Goal: Task Accomplishment & Management: Manage account settings

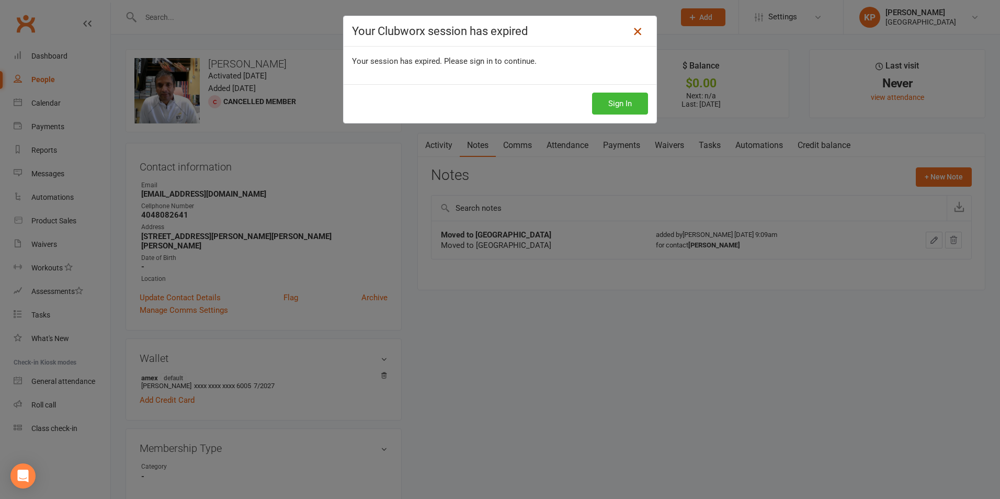
click at [631, 29] on icon at bounding box center [637, 31] width 13 height 13
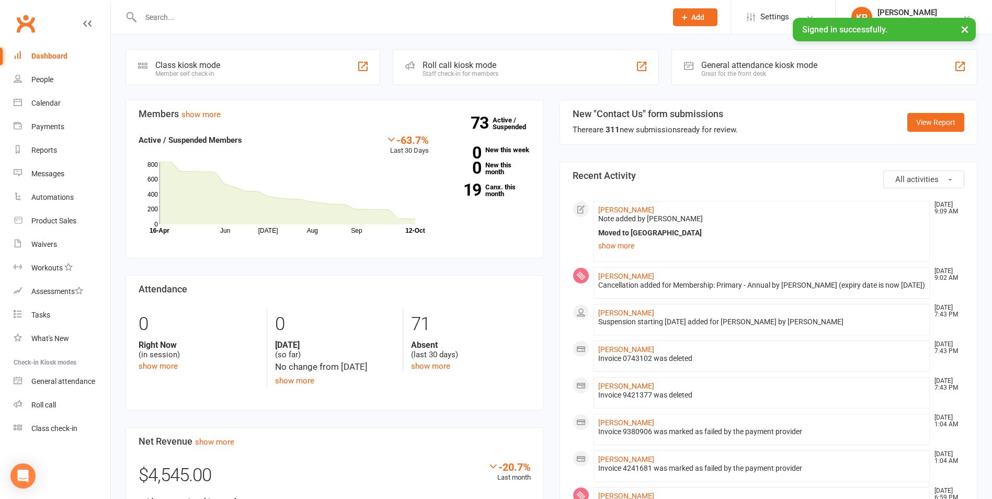
click at [222, 17] on input "text" at bounding box center [399, 17] width 522 height 15
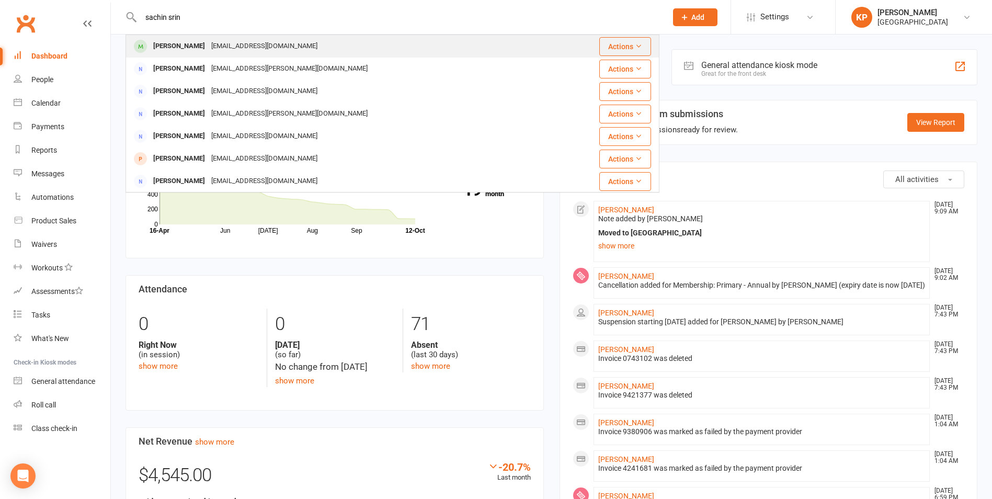
type input "sachin srin"
click at [168, 47] on div "[PERSON_NAME]" at bounding box center [179, 46] width 58 height 15
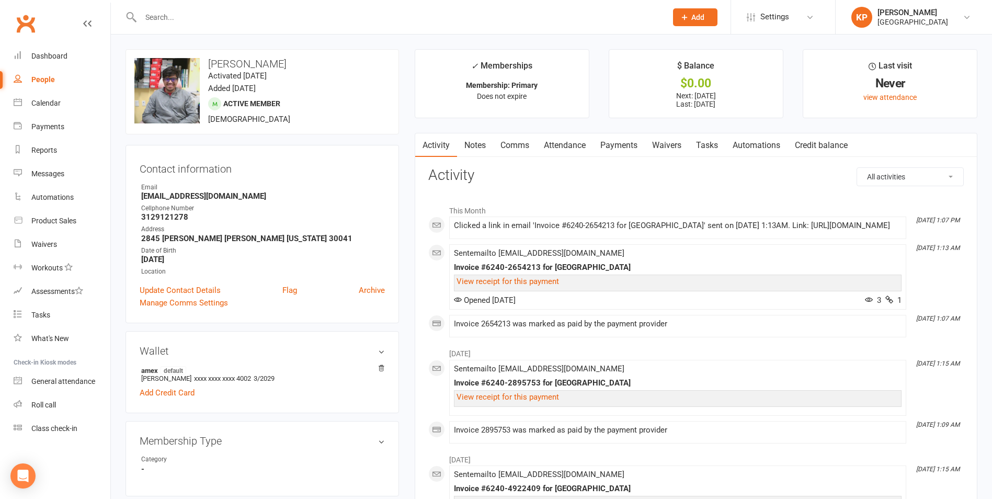
click at [557, 146] on link "Attendance" at bounding box center [565, 145] width 56 height 24
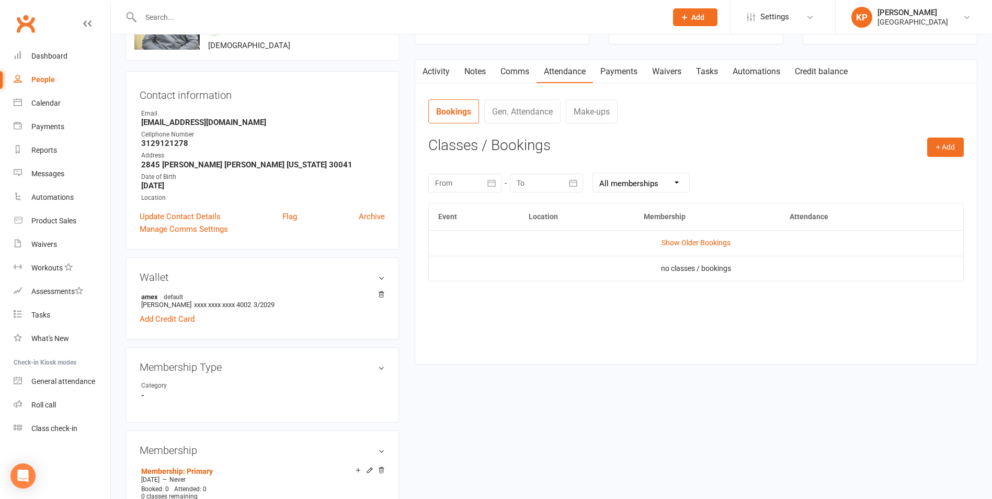
scroll to position [209, 0]
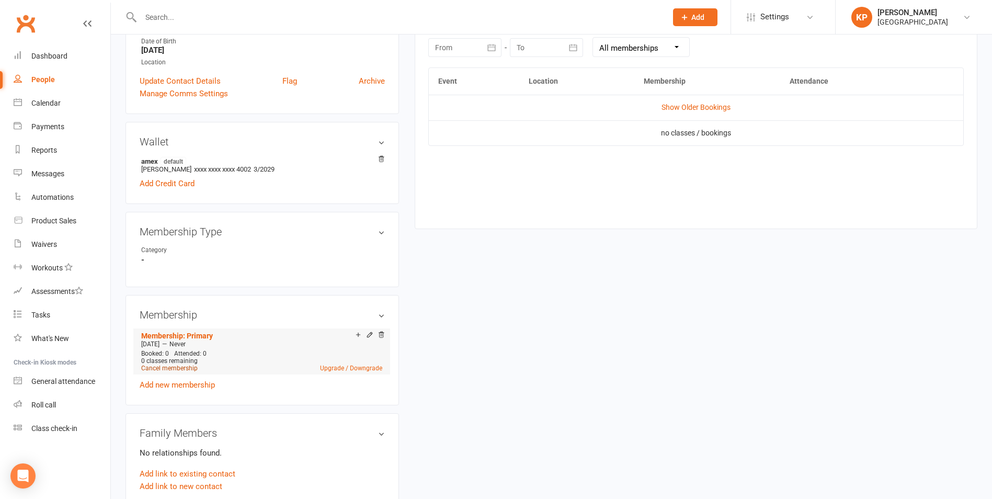
click at [185, 368] on link "Cancel membership" at bounding box center [169, 368] width 56 height 7
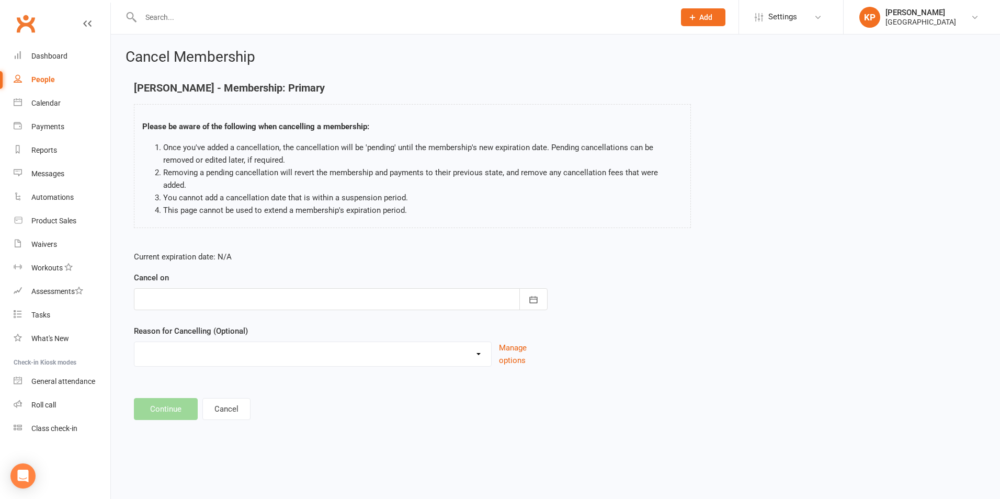
click at [336, 288] on div at bounding box center [341, 299] width 414 height 22
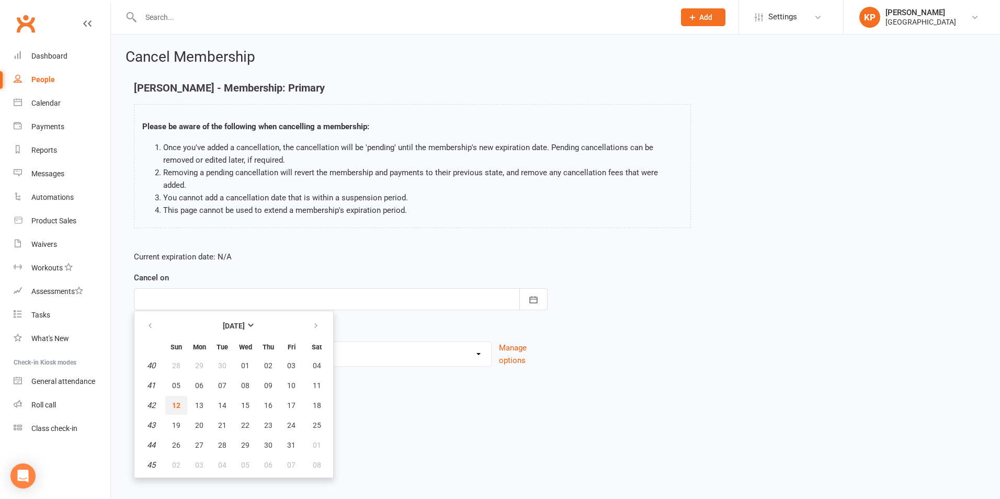
click at [167, 398] on button "12" at bounding box center [176, 405] width 22 height 19
type input "[DATE]"
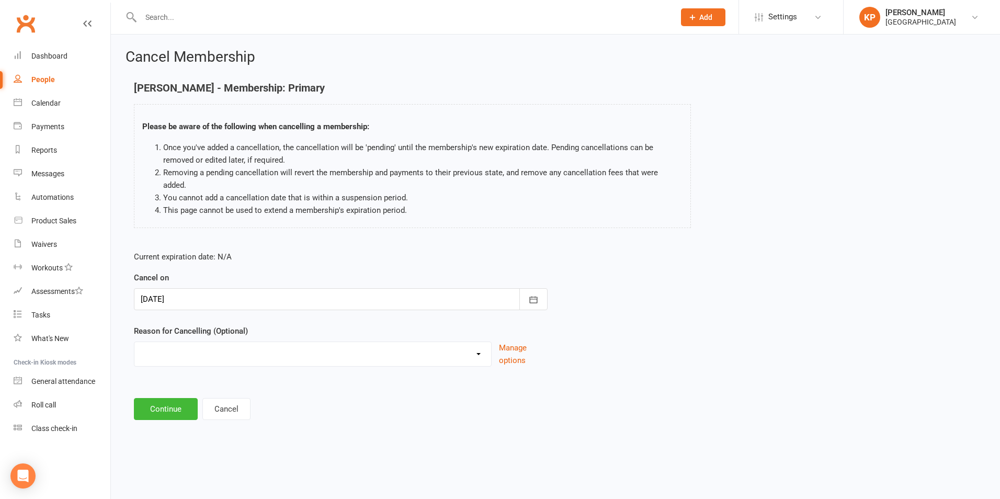
click at [198, 342] on select "Annual Membership - No longer available after [DATE] Coach Requested to cancel …" at bounding box center [312, 352] width 357 height 21
select select "2"
click at [134, 342] on select "Annual Membership - No longer available after [DATE] Coach Requested to cancel …" at bounding box center [312, 352] width 357 height 21
drag, startPoint x: 259, startPoint y: 335, endPoint x: 251, endPoint y: 348, distance: 15.2
click at [259, 342] on select "Annual Membership - No longer available after [DATE] Coach Requested to cancel …" at bounding box center [312, 352] width 357 height 21
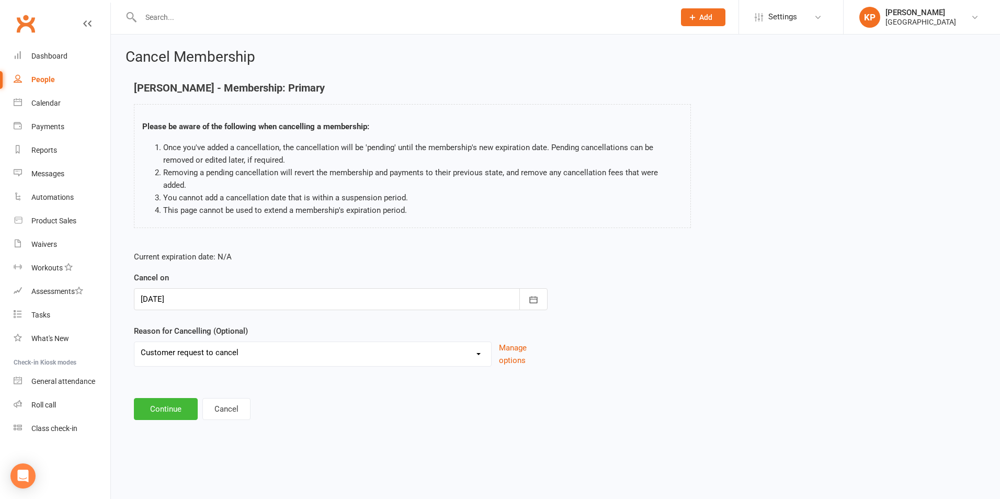
click at [134, 342] on select "Annual Membership - No longer available after [DATE] Coach Requested to cancel …" at bounding box center [312, 352] width 357 height 21
click at [157, 400] on button "Continue" at bounding box center [166, 409] width 64 height 22
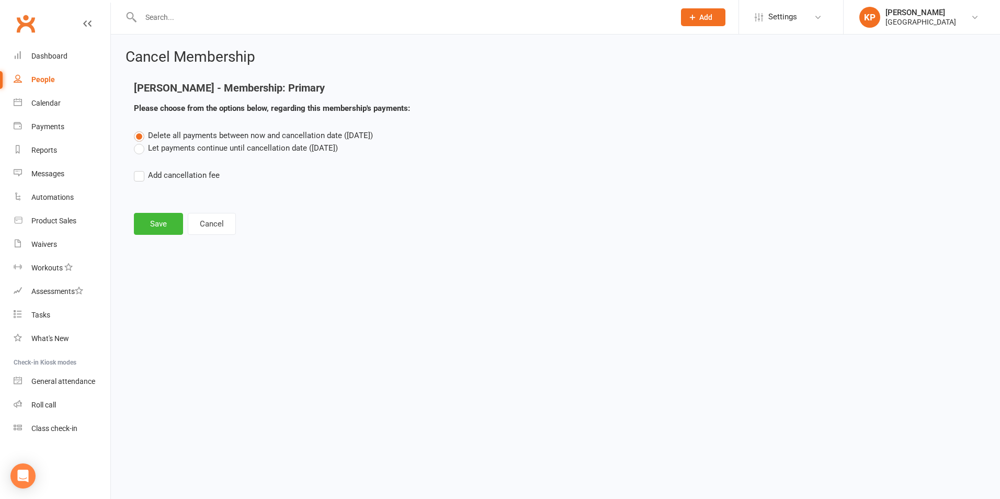
click at [164, 145] on label "Let payments continue until cancellation date ([DATE])" at bounding box center [236, 148] width 204 height 13
click at [141, 142] on input "Let payments continue until cancellation date ([DATE])" at bounding box center [137, 142] width 7 height 0
click at [147, 219] on button "Save" at bounding box center [158, 224] width 49 height 22
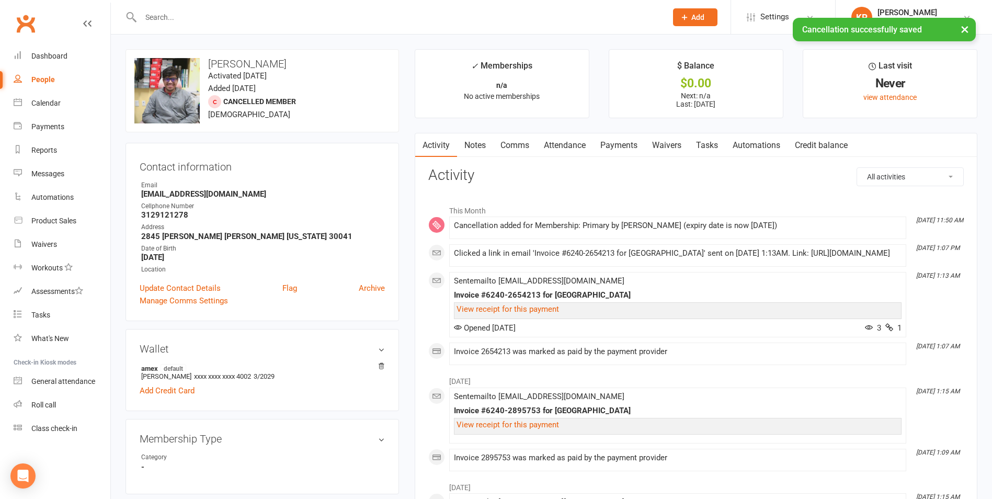
click at [484, 144] on link "Notes" at bounding box center [475, 145] width 36 height 24
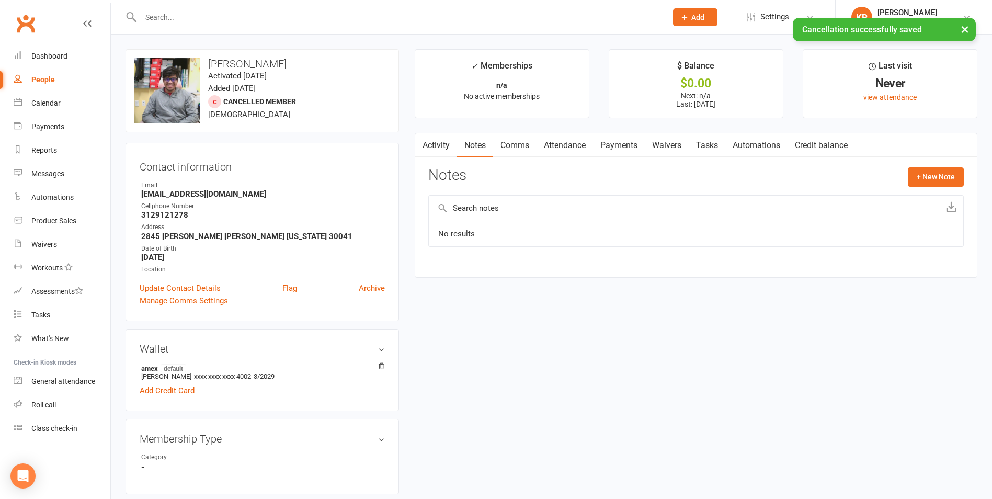
click at [554, 147] on link "Attendance" at bounding box center [565, 145] width 56 height 24
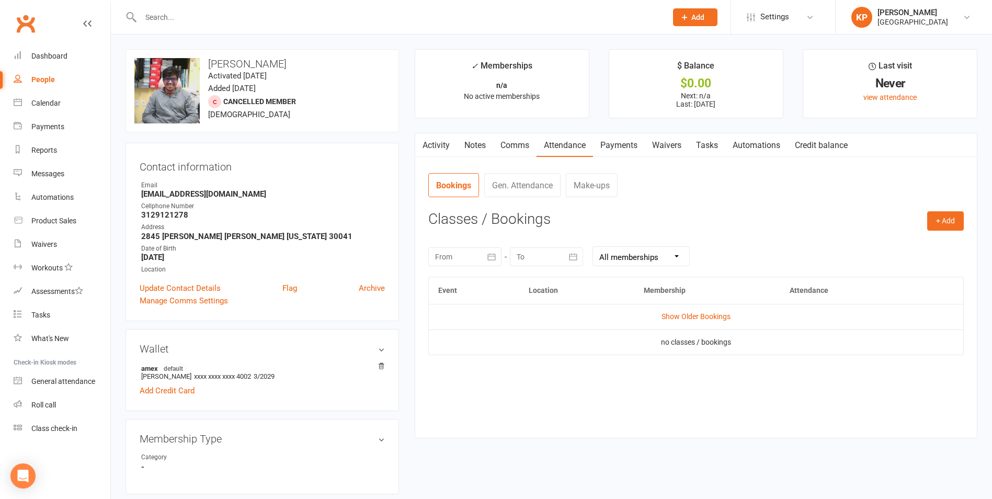
click at [515, 142] on link "Comms" at bounding box center [514, 145] width 43 height 24
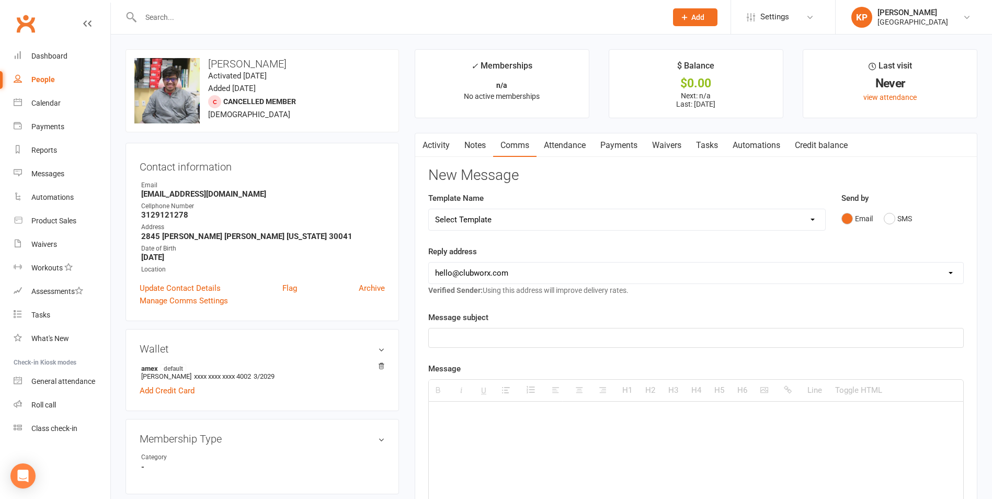
click at [476, 144] on link "Notes" at bounding box center [475, 145] width 36 height 24
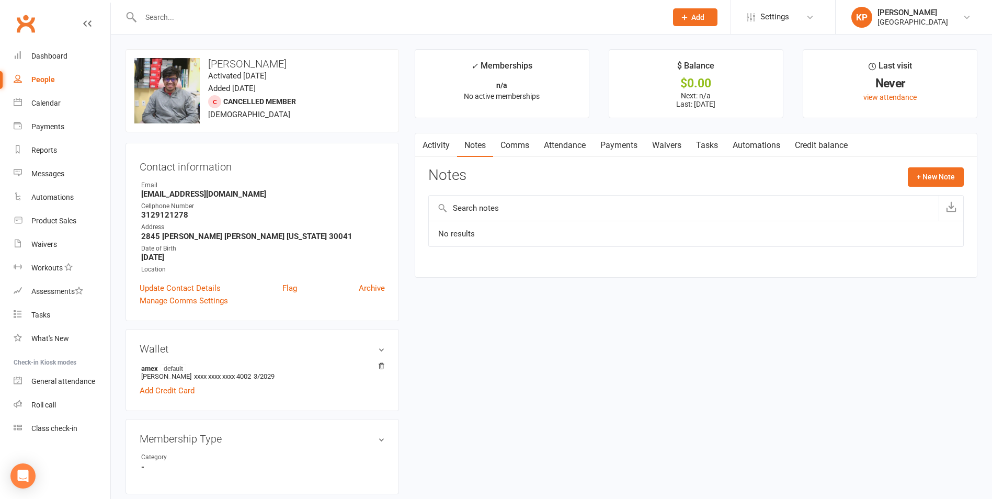
click at [552, 144] on link "Attendance" at bounding box center [565, 145] width 56 height 24
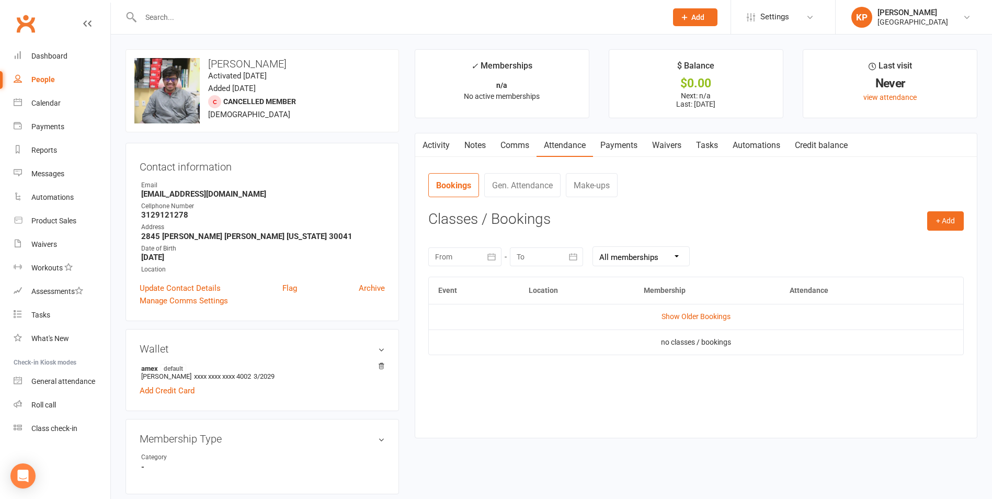
click at [606, 147] on link "Payments" at bounding box center [619, 145] width 52 height 24
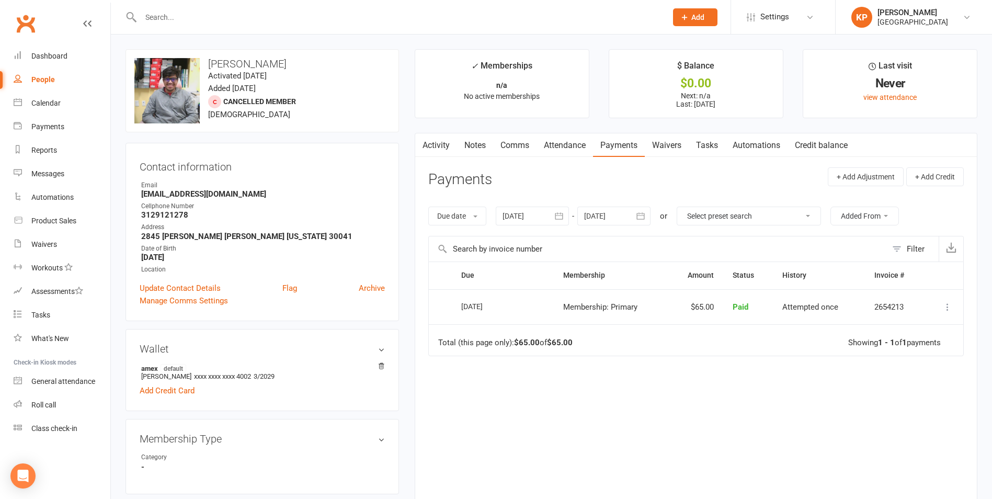
click at [559, 212] on icon "button" at bounding box center [559, 216] width 10 height 10
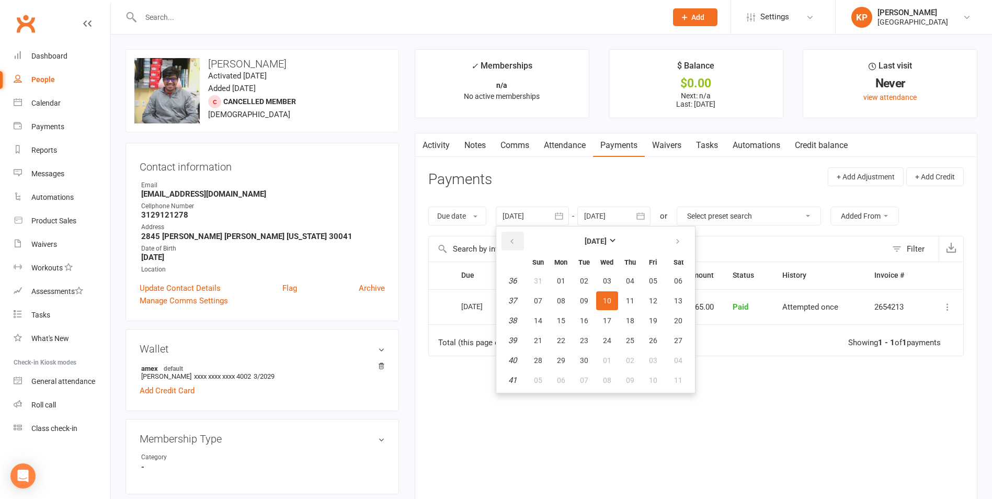
click at [514, 242] on icon "button" at bounding box center [511, 241] width 7 height 8
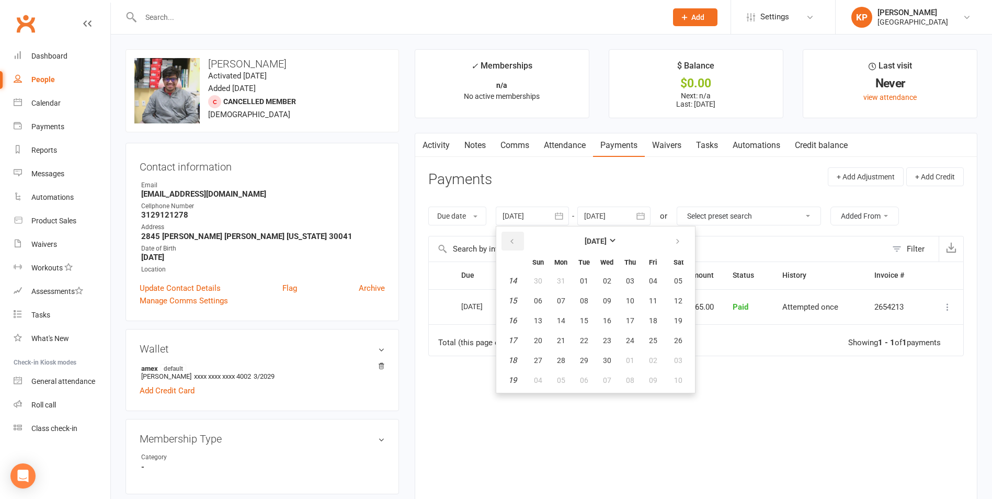
click at [514, 242] on icon "button" at bounding box center [511, 241] width 7 height 8
click at [673, 286] on button "01" at bounding box center [678, 280] width 27 height 19
type input "[DATE]"
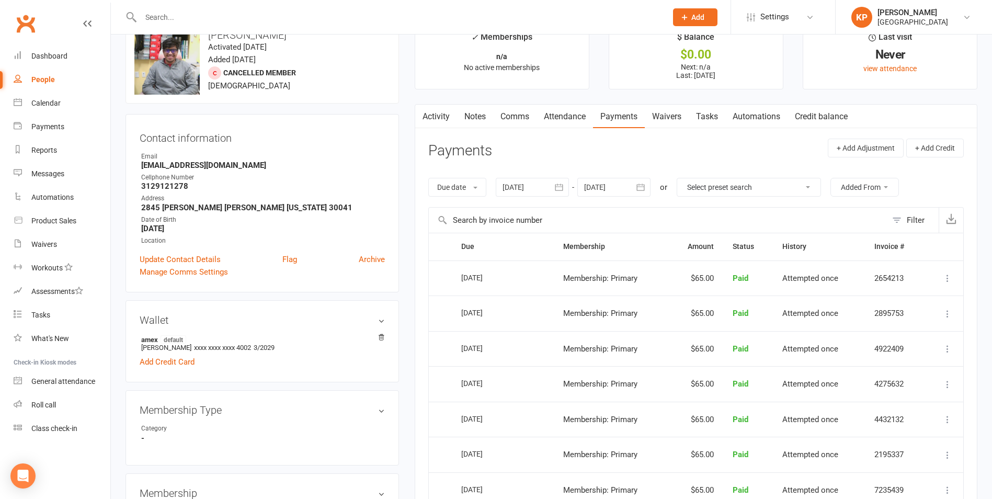
scroll to position [52, 0]
